Goal: Transaction & Acquisition: Download file/media

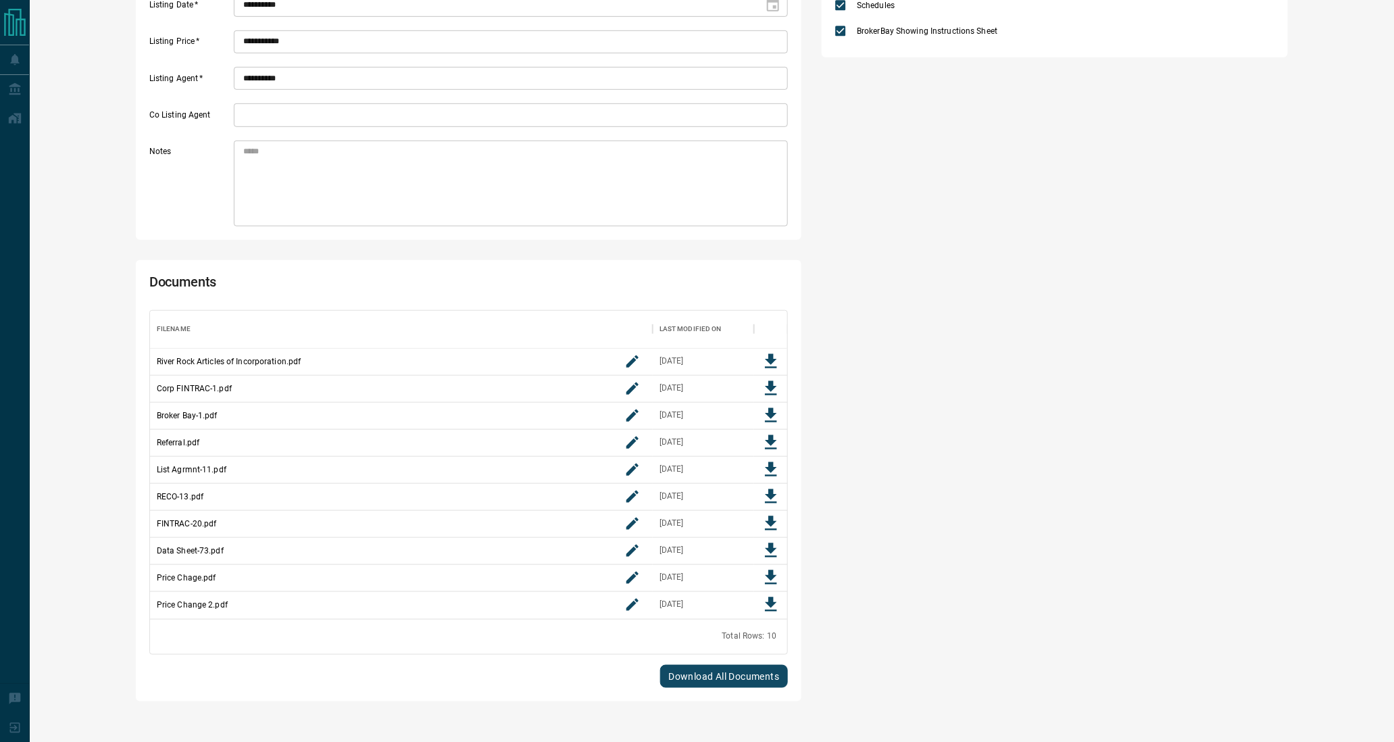
scroll to position [9, 9]
click at [769, 359] on icon "Download File" at bounding box center [771, 361] width 12 height 14
click at [771, 395] on icon "Download File" at bounding box center [771, 388] width 12 height 14
click at [771, 437] on icon "Download File" at bounding box center [771, 442] width 12 height 14
click at [773, 462] on icon "Download File" at bounding box center [771, 469] width 12 height 14
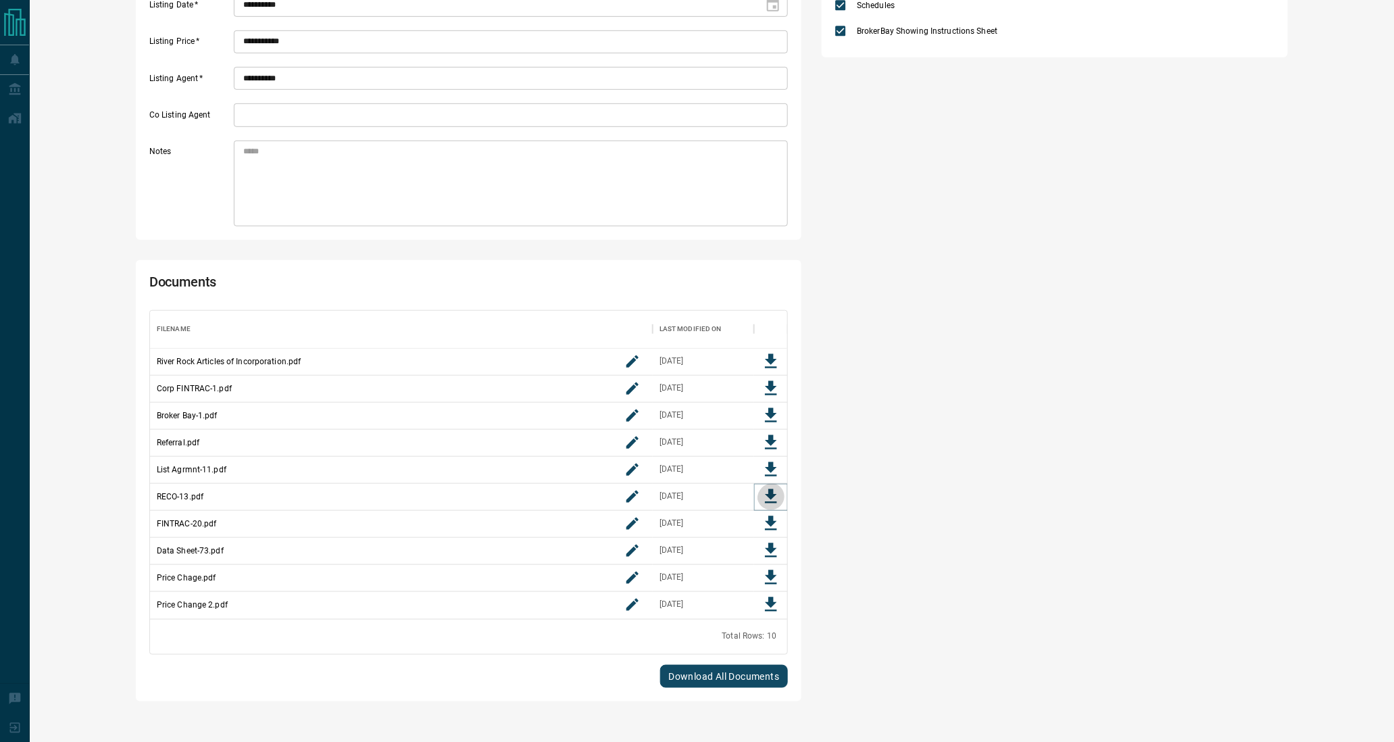
click at [774, 498] on icon "Download File" at bounding box center [771, 496] width 20 height 20
click at [772, 528] on icon "Download File" at bounding box center [771, 523] width 20 height 20
click at [773, 555] on icon "Download File" at bounding box center [771, 550] width 20 height 20
click at [769, 578] on icon "Download File" at bounding box center [771, 577] width 12 height 14
click at [771, 607] on icon "Download File" at bounding box center [771, 604] width 12 height 14
